Goal: Task Accomplishment & Management: Use online tool/utility

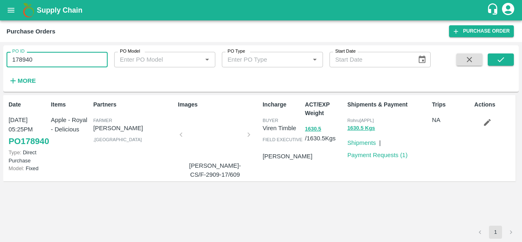
click at [53, 58] on input "178940" at bounding box center [57, 59] width 101 height 15
paste input "text"
click at [494, 58] on button "submit" at bounding box center [501, 59] width 26 height 12
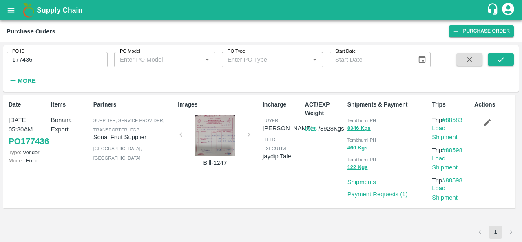
click at [218, 145] on div at bounding box center [214, 135] width 61 height 41
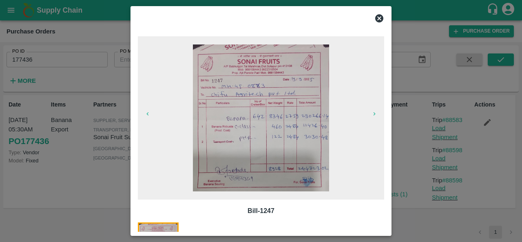
click at [379, 18] on icon at bounding box center [379, 18] width 10 height 10
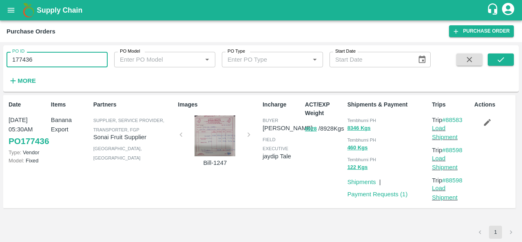
click at [35, 59] on input "177436" at bounding box center [57, 59] width 101 height 15
click at [85, 58] on input "177436" at bounding box center [57, 59] width 101 height 15
paste input "text"
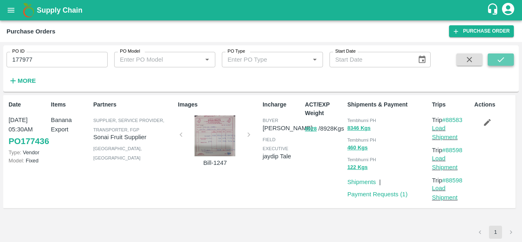
click at [505, 56] on button "submit" at bounding box center [501, 59] width 26 height 12
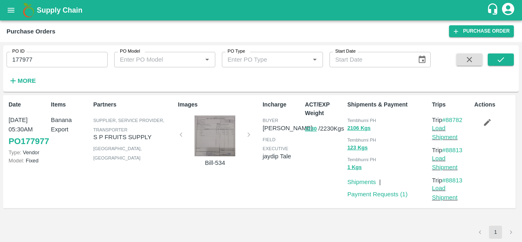
click at [58, 63] on input "177977" at bounding box center [57, 59] width 101 height 15
paste input "text"
click at [503, 58] on icon "submit" at bounding box center [500, 59] width 7 height 5
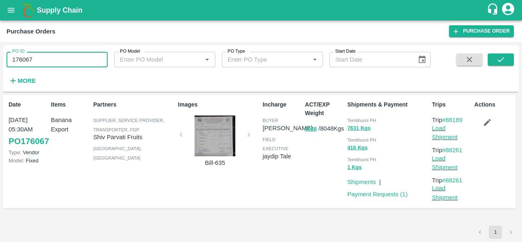
click at [66, 55] on input "176067" at bounding box center [57, 59] width 101 height 15
paste input "text"
click at [503, 58] on icon "submit" at bounding box center [500, 59] width 7 height 5
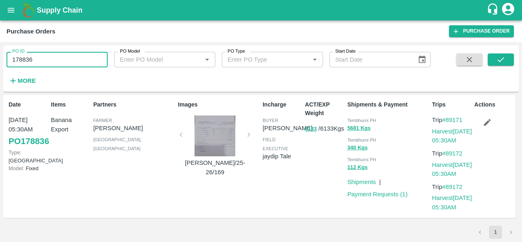
click at [80, 65] on input "178836" at bounding box center [57, 59] width 101 height 15
paste input "text"
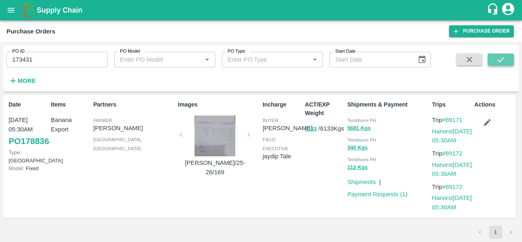
click at [502, 59] on icon "submit" at bounding box center [500, 59] width 7 height 5
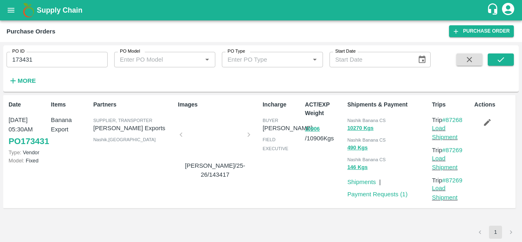
click at [353, 120] on span "Nashik Banana CS" at bounding box center [366, 120] width 38 height 5
copy div "Nashik Banana CS 10270 Kgs"
click at [84, 57] on input "173431" at bounding box center [57, 59] width 101 height 15
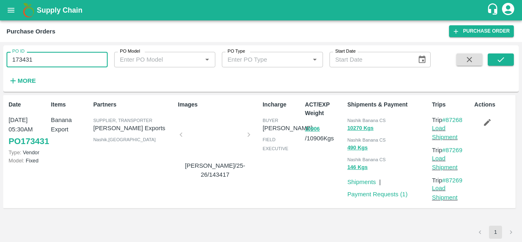
click at [84, 57] on input "173431" at bounding box center [57, 59] width 101 height 15
paste input "text"
click at [495, 57] on button "submit" at bounding box center [501, 59] width 26 height 12
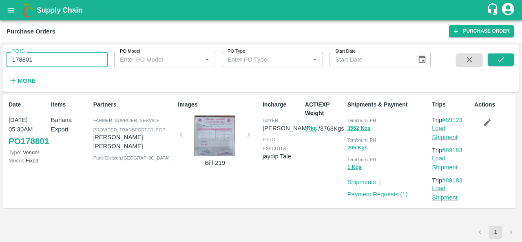
click at [71, 55] on input "178801" at bounding box center [57, 59] width 101 height 15
paste input "text"
click at [500, 62] on icon "submit" at bounding box center [500, 59] width 9 height 9
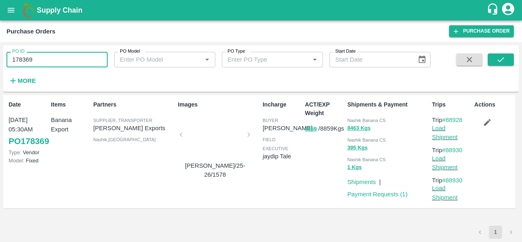
click at [44, 62] on input "178369" at bounding box center [57, 59] width 101 height 15
paste input "text"
click at [506, 58] on button "submit" at bounding box center [501, 59] width 26 height 12
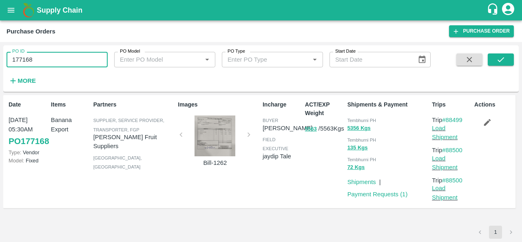
click at [67, 62] on input "177168" at bounding box center [57, 59] width 101 height 15
paste input "text"
click at [495, 55] on button "submit" at bounding box center [501, 59] width 26 height 12
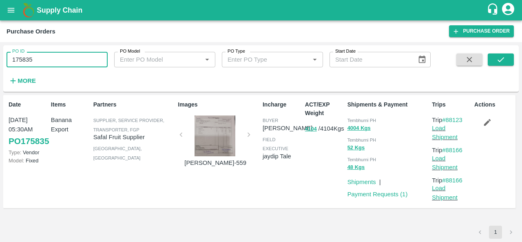
click at [61, 63] on input "175835" at bounding box center [57, 59] width 101 height 15
paste input "text"
click at [504, 61] on icon "submit" at bounding box center [500, 59] width 9 height 9
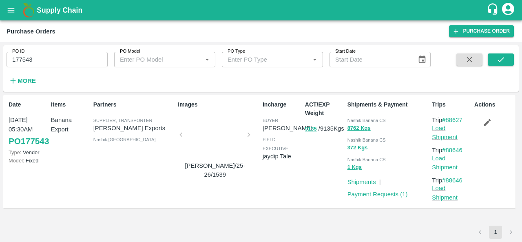
click at [353, 119] on span "Nashik Banana CS" at bounding box center [366, 120] width 38 height 5
copy div "Nashik Banana CS 8762 Kgs"
click at [79, 62] on input "177543" at bounding box center [57, 59] width 101 height 15
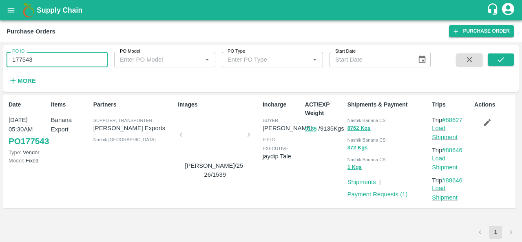
click at [79, 62] on input "177543" at bounding box center [57, 59] width 101 height 15
paste input "text"
click at [502, 63] on icon "submit" at bounding box center [500, 59] width 9 height 9
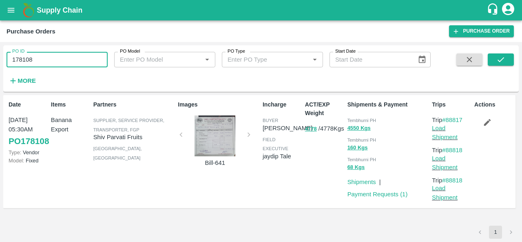
click at [70, 59] on input "178108" at bounding box center [57, 59] width 101 height 15
paste input "text"
click at [495, 55] on button "submit" at bounding box center [501, 59] width 26 height 12
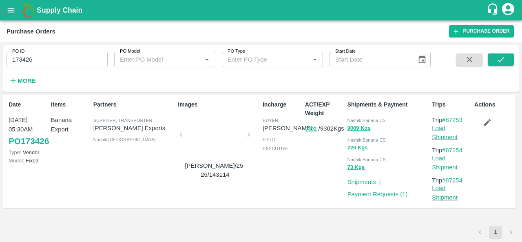
click at [355, 119] on span "Nashik Banana CS" at bounding box center [366, 120] width 38 height 5
copy div "Nashik Banana CS 9009 Kgs"
click at [44, 62] on input "173426" at bounding box center [57, 59] width 101 height 15
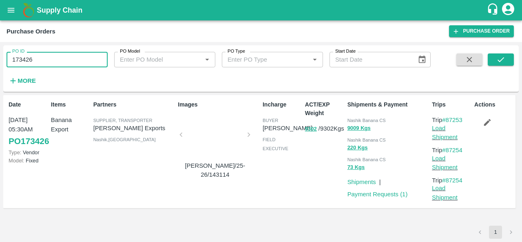
click at [44, 62] on input "173426" at bounding box center [57, 59] width 101 height 15
paste input "text"
click at [504, 53] on button "submit" at bounding box center [501, 59] width 26 height 12
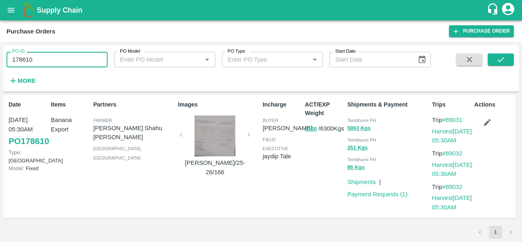
click at [58, 57] on input "178610" at bounding box center [57, 59] width 101 height 15
paste input "text"
click at [497, 59] on icon "submit" at bounding box center [500, 59] width 9 height 9
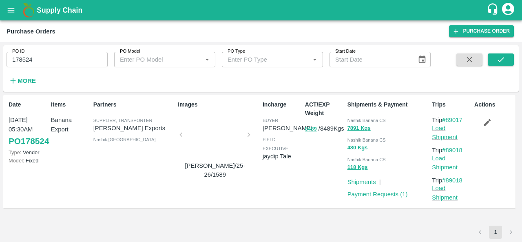
click at [353, 117] on div "Nashik Banana CS" at bounding box center [388, 119] width 82 height 9
copy div "Nashik Banana CS 7891 Kgs"
click at [68, 57] on input "178524" at bounding box center [57, 59] width 101 height 15
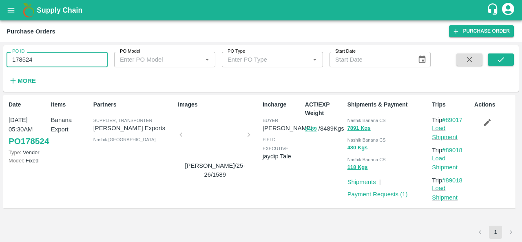
click at [68, 57] on input "178524" at bounding box center [57, 59] width 101 height 15
paste input "text"
click at [505, 53] on div "PO ID 178682 PO ID PO Model PO Model   * PO Type PO Type   * Start Date Start D…" at bounding box center [260, 69] width 515 height 40
click at [497, 63] on icon "submit" at bounding box center [500, 59] width 9 height 9
click at [356, 119] on span "Nashik Banana CS" at bounding box center [366, 120] width 38 height 5
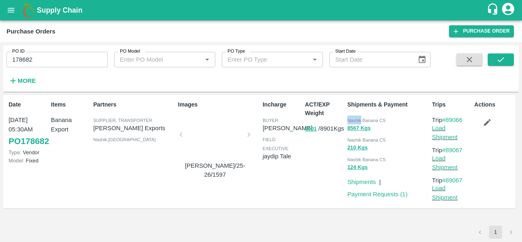
click at [356, 119] on span "Nashik Banana CS" at bounding box center [366, 120] width 38 height 5
copy div "Nashik Banana CS 8567 Kgs"
click at [51, 63] on input "178682" at bounding box center [57, 59] width 101 height 15
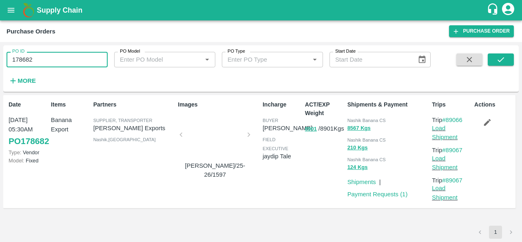
paste input "text"
click at [494, 58] on button "submit" at bounding box center [501, 59] width 26 height 12
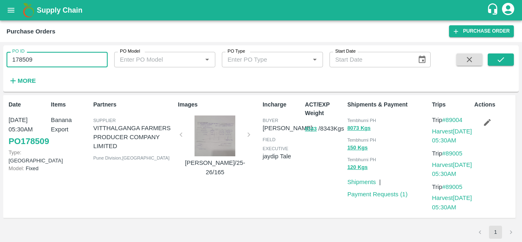
click at [51, 61] on input "178509" at bounding box center [57, 59] width 101 height 15
paste input "text"
click at [494, 57] on button "submit" at bounding box center [501, 59] width 26 height 12
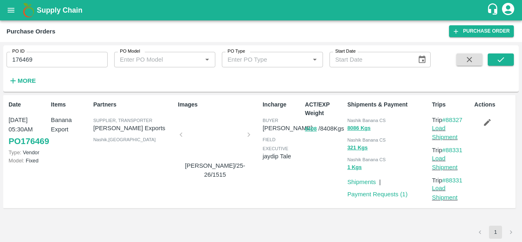
click at [350, 121] on span "Nashik Banana CS" at bounding box center [366, 120] width 38 height 5
copy div "Nashik Banana CS 8086 Kgs"
click at [74, 66] on input "176469" at bounding box center [57, 59] width 101 height 15
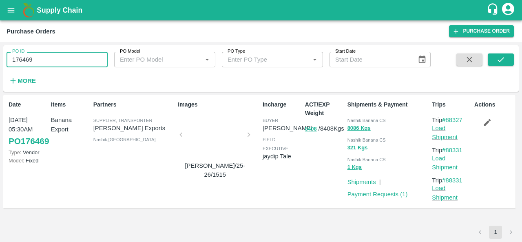
click at [74, 66] on input "176469" at bounding box center [57, 59] width 101 height 15
paste input "text"
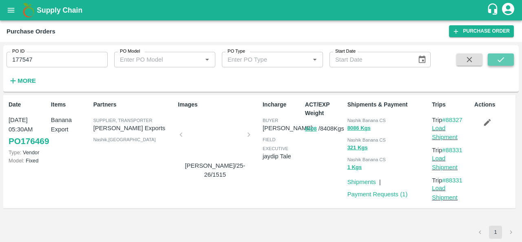
click at [507, 59] on button "submit" at bounding box center [501, 59] width 26 height 12
click at [353, 120] on span "Nashik Banana CS" at bounding box center [366, 120] width 38 height 5
copy div "Nashik Banana CS 9048 Kgs"
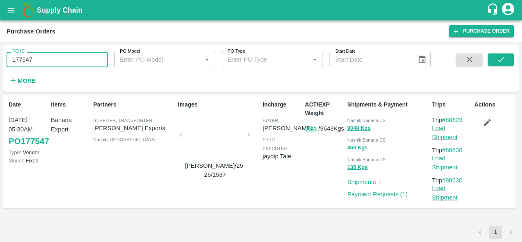
click at [97, 58] on input "177547" at bounding box center [57, 59] width 101 height 15
paste input "text"
click at [505, 59] on icon "submit" at bounding box center [500, 59] width 9 height 9
click at [359, 121] on span "Nashik Banana CS" at bounding box center [366, 120] width 38 height 5
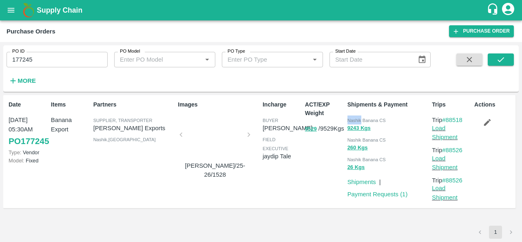
click at [359, 121] on span "Nashik Banana CS" at bounding box center [366, 120] width 38 height 5
copy div "Nashik Banana CS 9243 Kgs"
click at [61, 63] on input "177245" at bounding box center [57, 59] width 101 height 15
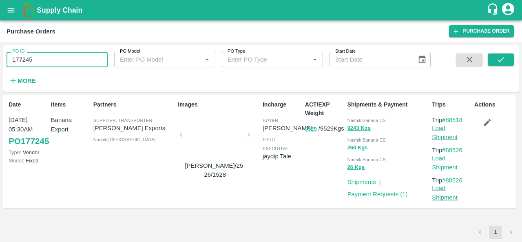
paste input "text"
click at [504, 57] on icon "submit" at bounding box center [500, 59] width 9 height 9
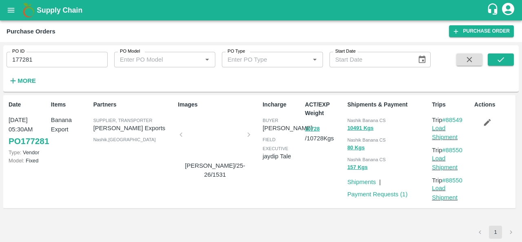
click at [351, 119] on span "Nashik Banana CS" at bounding box center [366, 120] width 38 height 5
copy div "Nashik Banana CS 10491 Kgs"
click at [37, 58] on input "177281" at bounding box center [57, 59] width 101 height 15
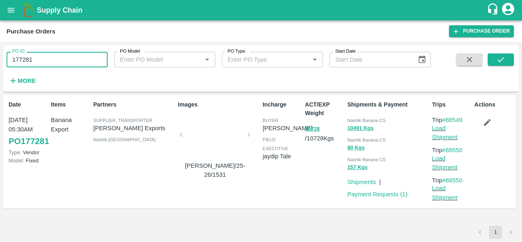
click at [37, 58] on input "177281" at bounding box center [57, 59] width 101 height 15
paste input "text"
click at [499, 59] on icon "submit" at bounding box center [500, 59] width 9 height 9
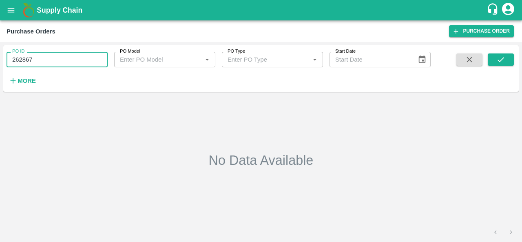
click at [36, 57] on input "262867" at bounding box center [57, 59] width 101 height 15
paste input "text"
click at [501, 57] on icon "submit" at bounding box center [500, 59] width 9 height 9
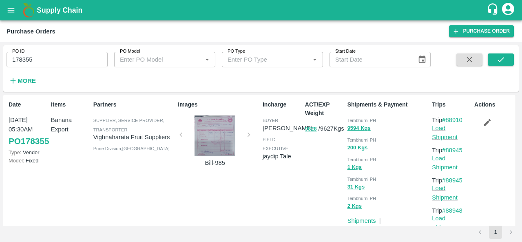
click at [359, 119] on span "Tembhurni PH" at bounding box center [361, 120] width 29 height 5
copy div "Tembhurni PH 9594 Kgs"
click at [60, 62] on input "178355" at bounding box center [57, 59] width 101 height 15
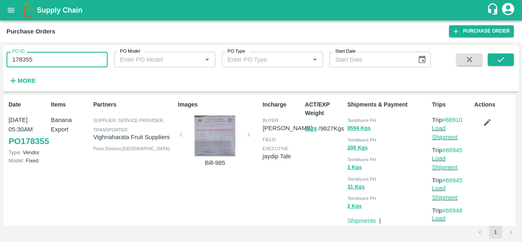
click at [60, 62] on input "178355" at bounding box center [57, 59] width 101 height 15
paste input "text"
click at [500, 60] on icon "submit" at bounding box center [500, 59] width 9 height 9
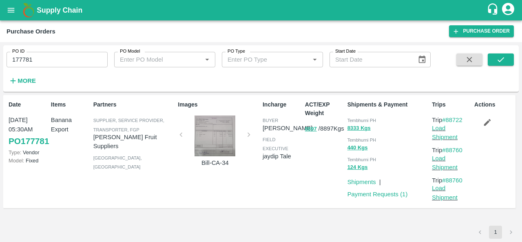
click at [352, 119] on span "Tembhurni PH" at bounding box center [361, 120] width 29 height 5
click at [68, 54] on input "177781" at bounding box center [57, 59] width 101 height 15
paste input "text"
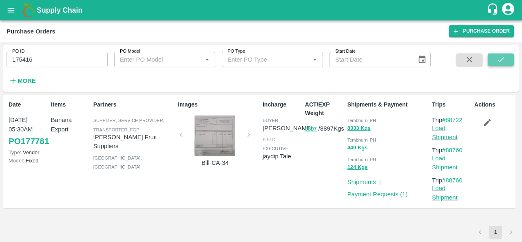
click at [502, 59] on icon "submit" at bounding box center [500, 59] width 7 height 5
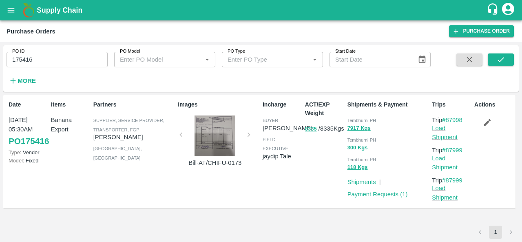
click at [355, 120] on span "Tembhurni PH" at bounding box center [361, 120] width 29 height 5
click at [43, 55] on input "175416" at bounding box center [57, 59] width 101 height 15
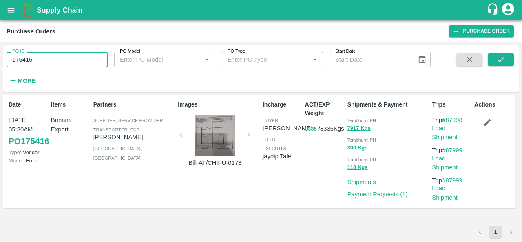
paste input "text"
type input "176989"
click at [506, 54] on button "submit" at bounding box center [501, 59] width 26 height 12
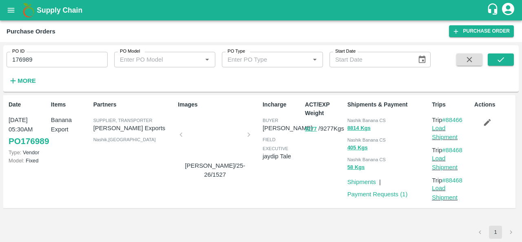
click at [352, 117] on div "Nashik Banana CS" at bounding box center [388, 119] width 82 height 9
